Goal: Task Accomplishment & Management: Manage account settings

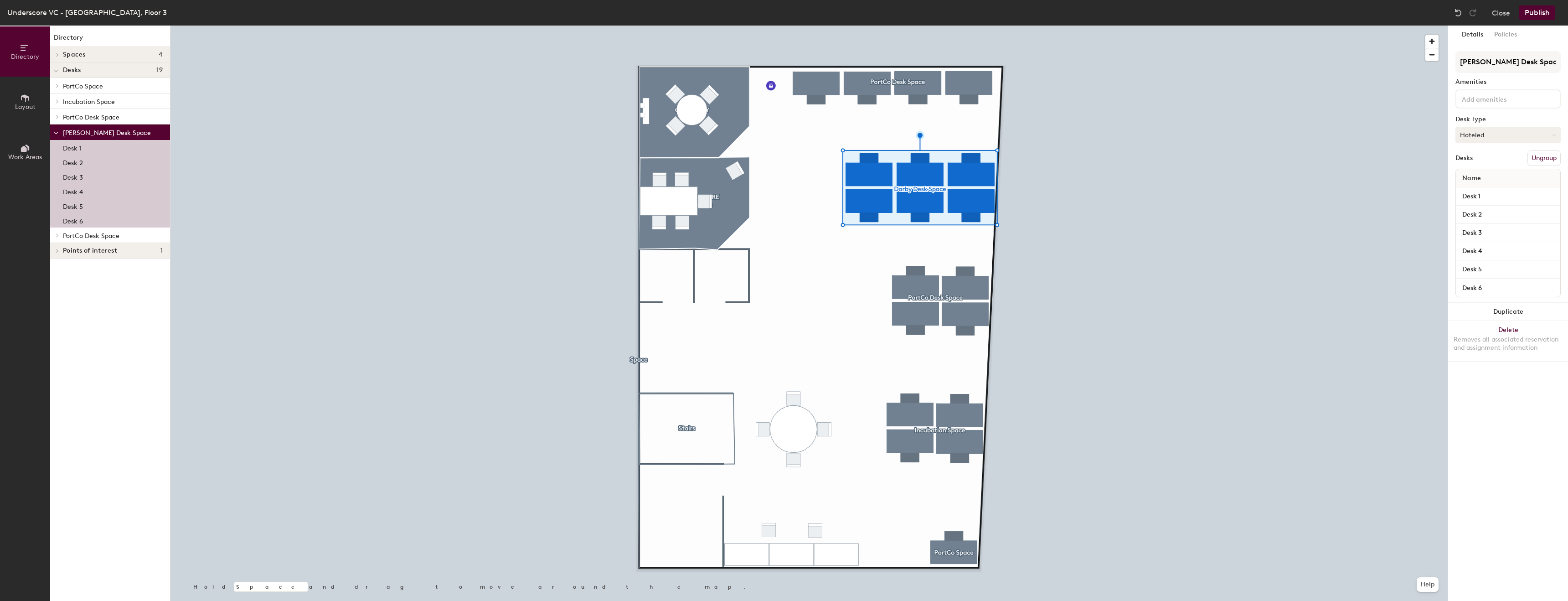
click at [1481, 142] on button "Hoteled" at bounding box center [1508, 135] width 105 height 17
click at [1475, 163] on div "Assigned" at bounding box center [1501, 163] width 91 height 14
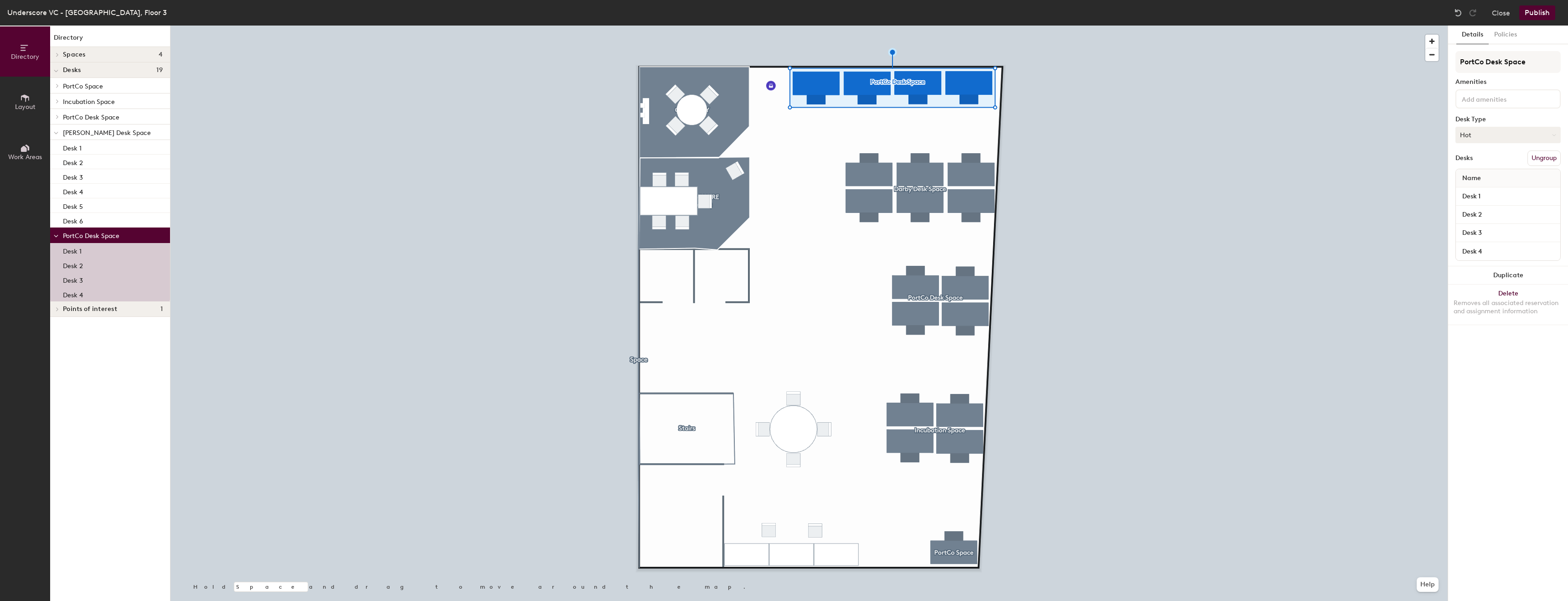
click at [1481, 133] on button "Hot" at bounding box center [1508, 135] width 105 height 17
click at [1479, 159] on div "Assigned" at bounding box center [1501, 163] width 91 height 14
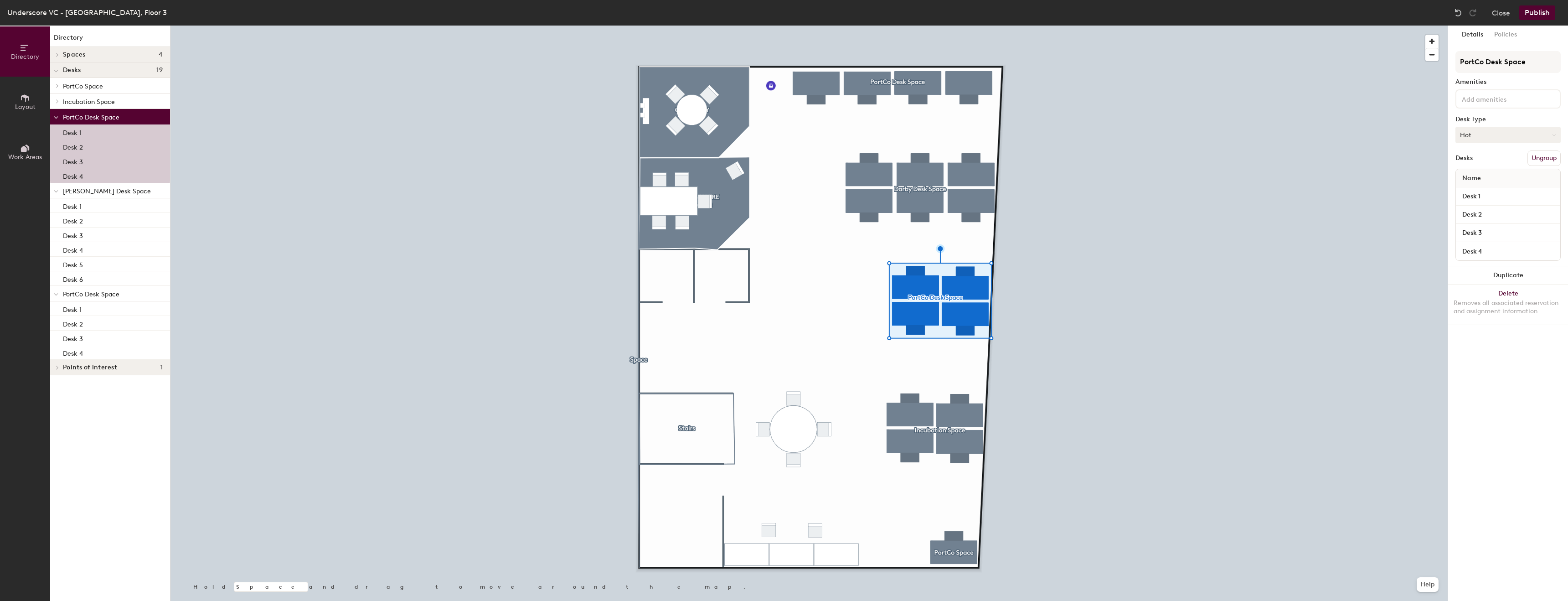
click at [1501, 134] on button "Hot" at bounding box center [1508, 135] width 105 height 17
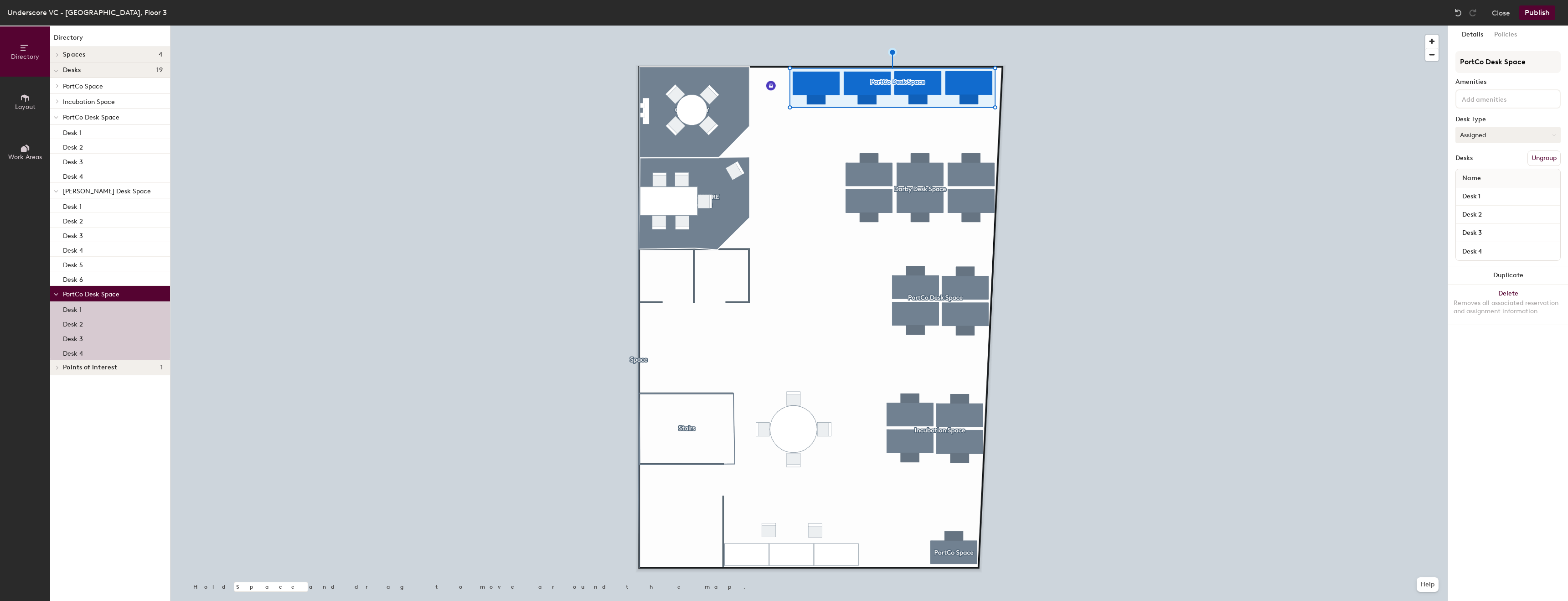
click at [1482, 133] on button "Assigned" at bounding box center [1508, 135] width 105 height 17
click at [1476, 176] on div "Hot" at bounding box center [1501, 177] width 91 height 14
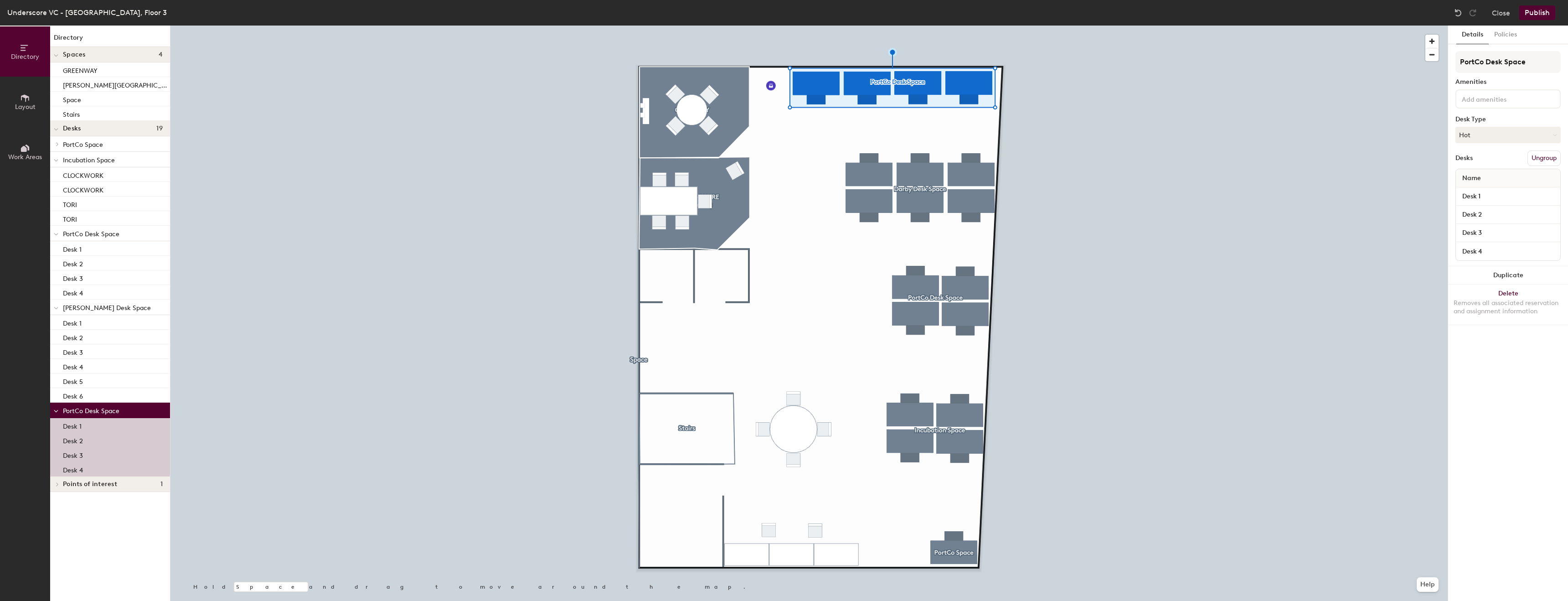
click at [1527, 18] on button "Publish" at bounding box center [1537, 12] width 36 height 14
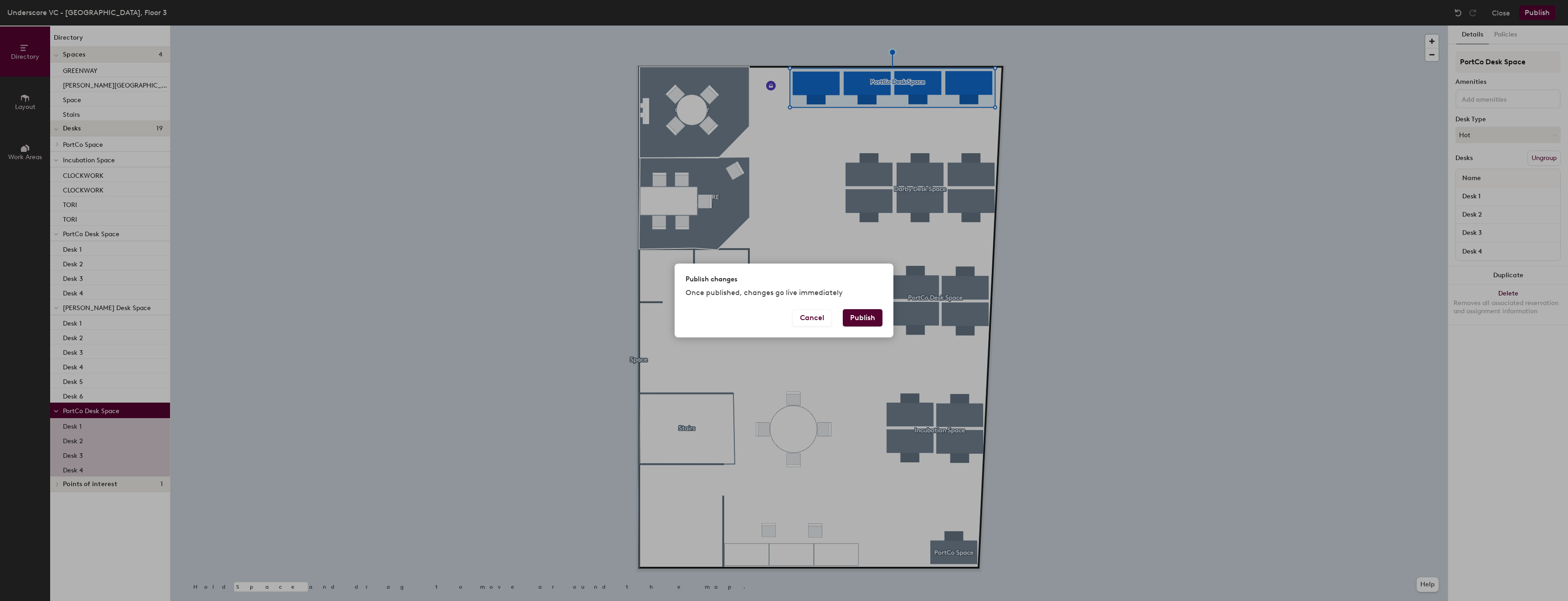
click at [875, 328] on div "Cancel Publish" at bounding box center [784, 323] width 219 height 29
click at [869, 313] on button "Publish" at bounding box center [863, 317] width 40 height 17
